Goal: Task Accomplishment & Management: Use online tool/utility

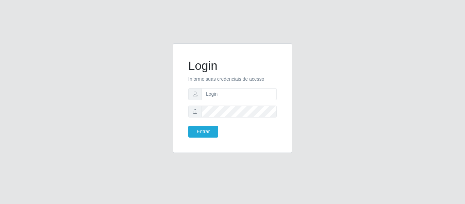
type input "[EMAIL_ADDRESS][DOMAIN_NAME]"
click at [188, 126] on button "Entrar" at bounding box center [203, 132] width 30 height 12
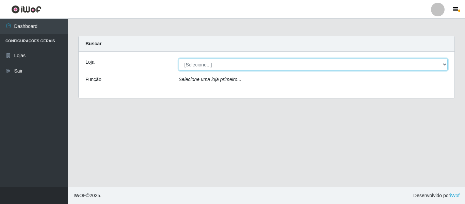
click at [246, 60] on select "[Selecione...] BomQueSó Agreste - Loja 2" at bounding box center [313, 65] width 269 height 12
click at [179, 59] on select "[Selecione...] BomQueSó Agreste - Loja 2" at bounding box center [313, 65] width 269 height 12
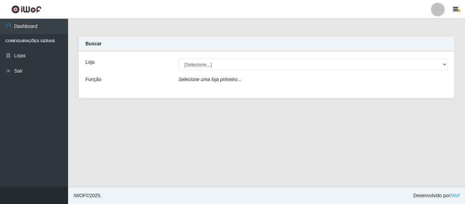
click at [230, 82] on icon "Selecione uma loja primeiro..." at bounding box center [210, 79] width 63 height 5
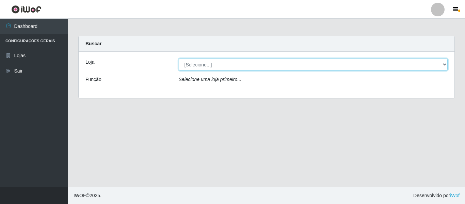
drag, startPoint x: 239, startPoint y: 66, endPoint x: 239, endPoint y: 70, distance: 4.1
click at [239, 66] on select "[Selecione...] BomQueSó Agreste - Loja 2" at bounding box center [313, 65] width 269 height 12
select select "214"
click at [179, 59] on select "[Selecione...] BomQueSó Agreste - Loja 2" at bounding box center [313, 65] width 269 height 12
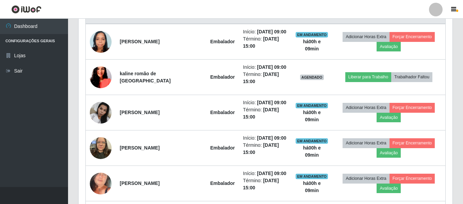
scroll to position [266, 0]
